Goal: Entertainment & Leisure: Consume media (video, audio)

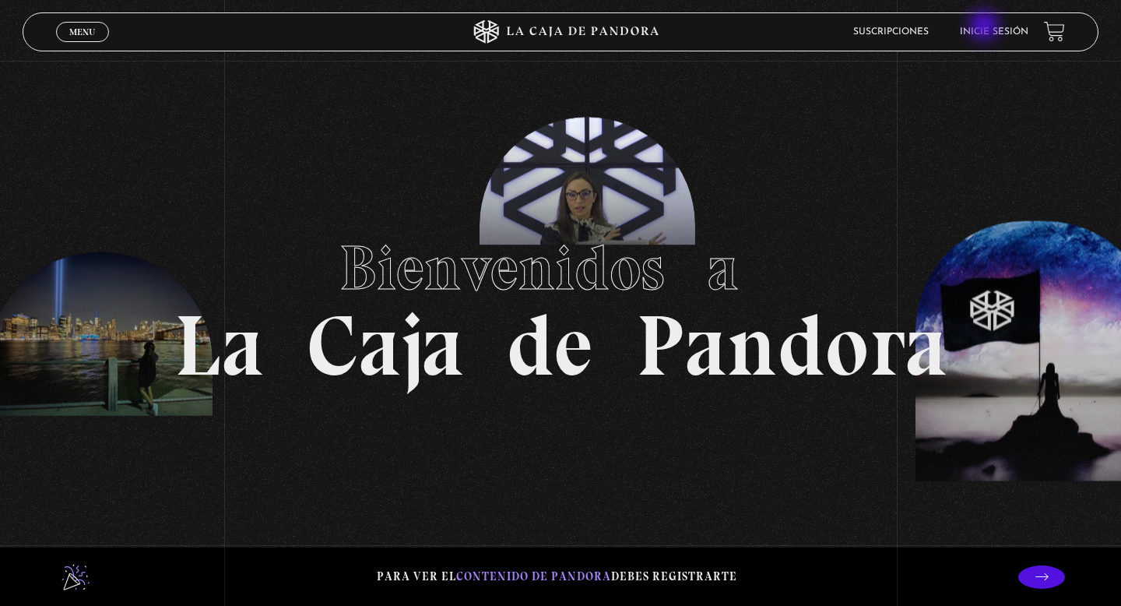
click at [986, 27] on link "Inicie sesión" at bounding box center [994, 31] width 69 height 9
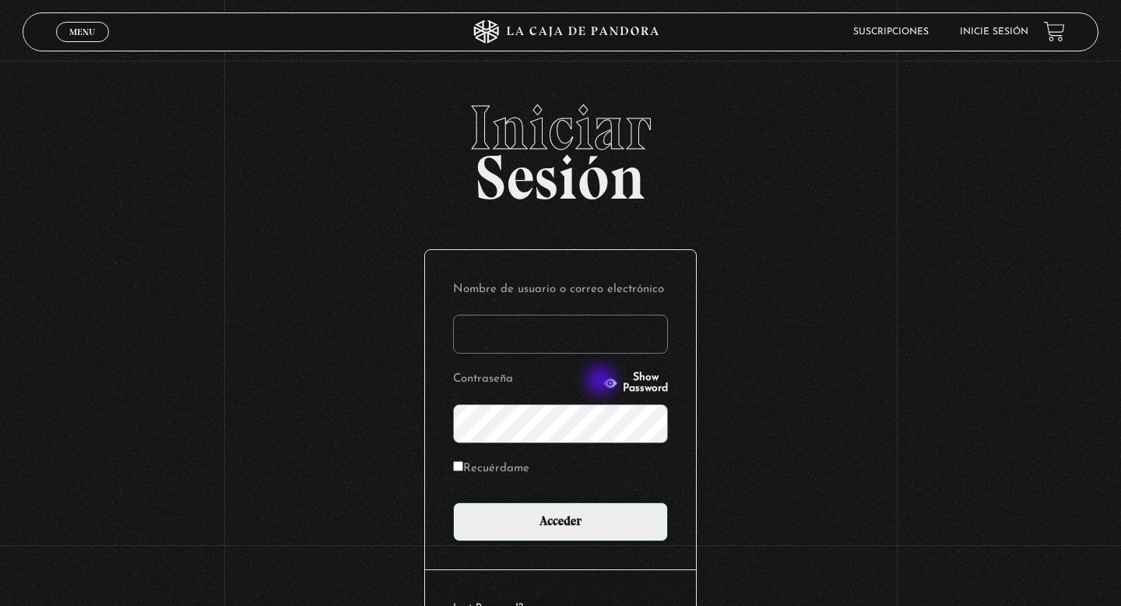
type input "danalv-86@hotmail.com"
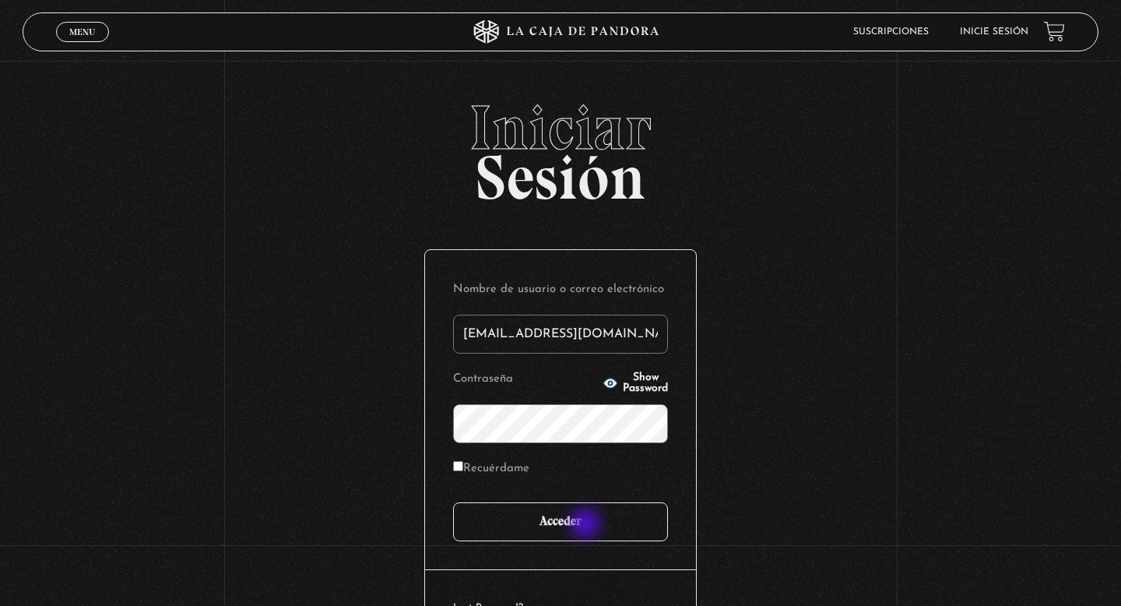
click at [587, 525] on input "Acceder" at bounding box center [560, 521] width 215 height 39
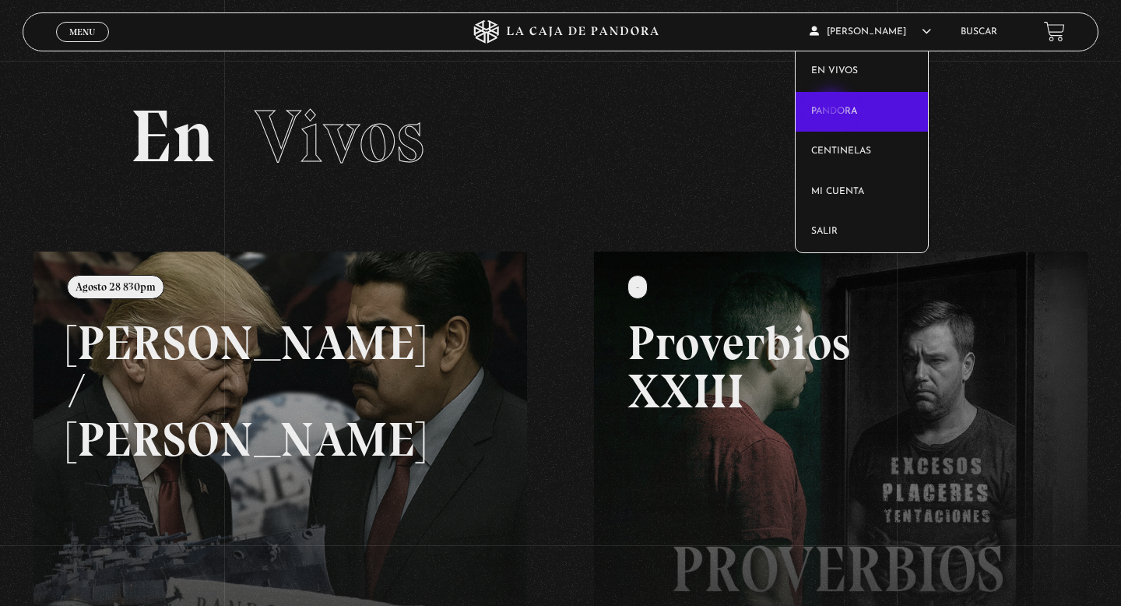
click at [833, 108] on link "Pandora" at bounding box center [862, 112] width 133 height 40
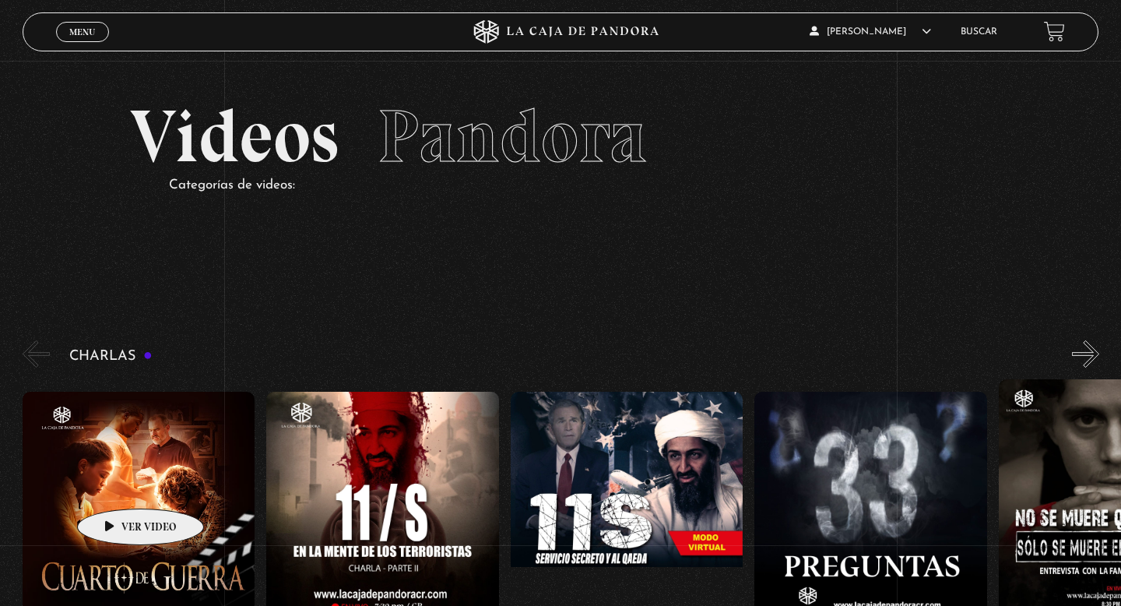
click at [116, 485] on figure at bounding box center [139, 532] width 233 height 280
